Goal: Task Accomplishment & Management: Manage account settings

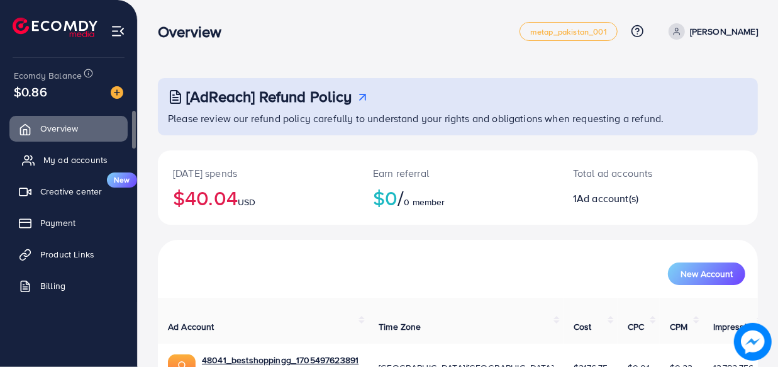
click at [101, 159] on span "My ad accounts" at bounding box center [75, 160] width 64 height 13
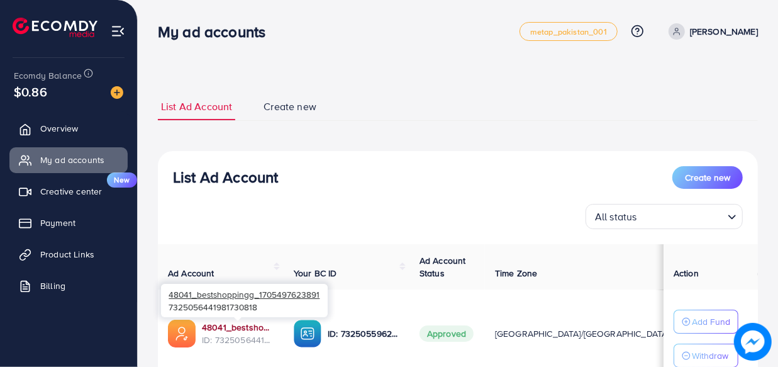
click at [226, 330] on link "48041_bestshoppingg_1705497623891" at bounding box center [238, 327] width 72 height 13
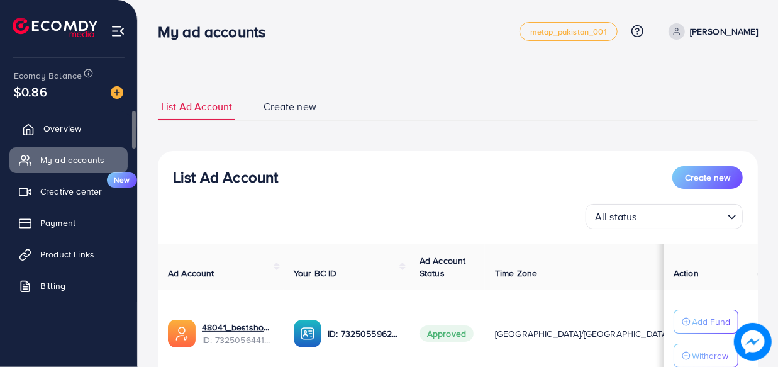
click at [78, 129] on span "Overview" at bounding box center [62, 128] width 38 height 13
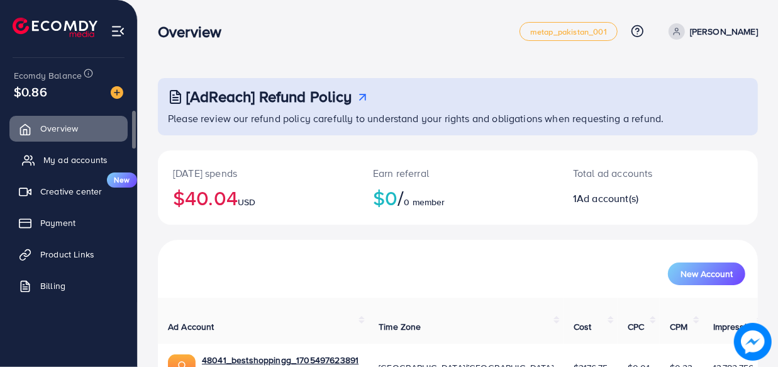
click at [55, 161] on span "My ad accounts" at bounding box center [75, 160] width 64 height 13
